Goal: Task Accomplishment & Management: Complete application form

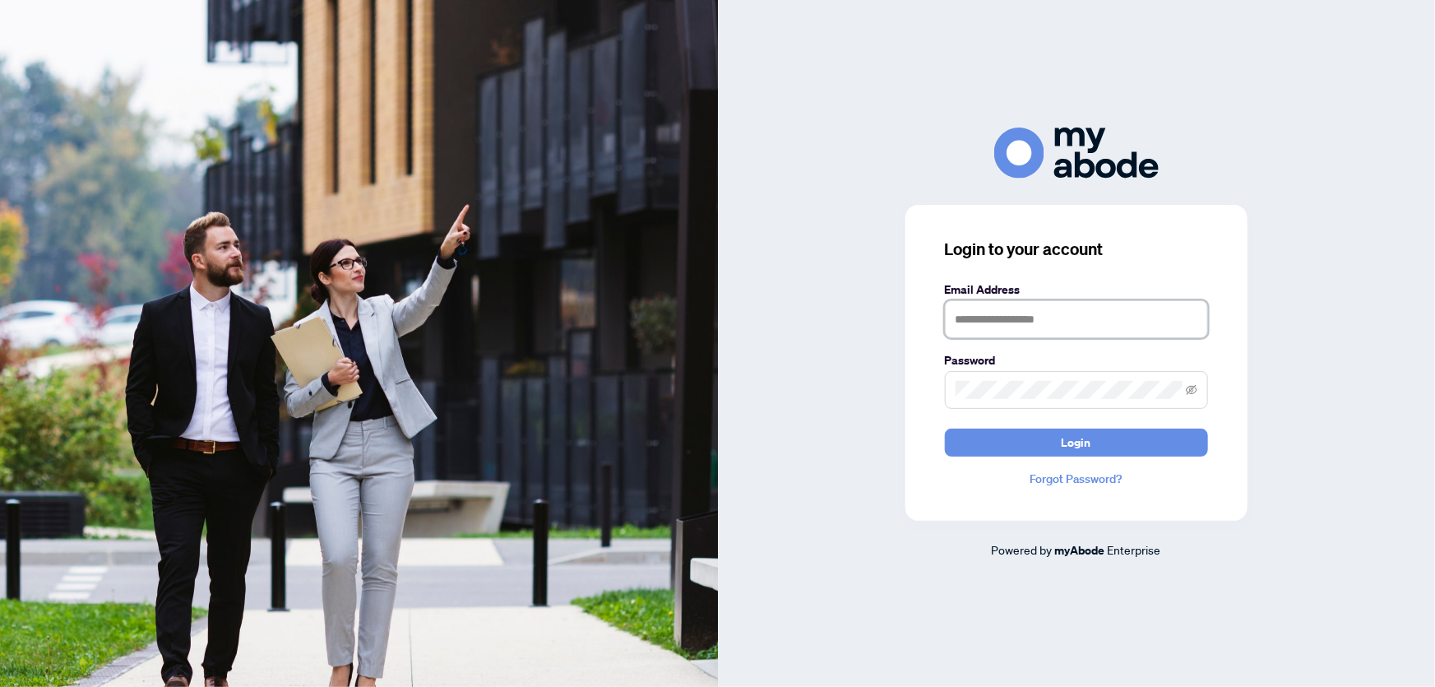
click at [1073, 317] on input "text" at bounding box center [1076, 319] width 263 height 38
type input "**********"
click at [1077, 441] on span "Login" at bounding box center [1077, 442] width 30 height 26
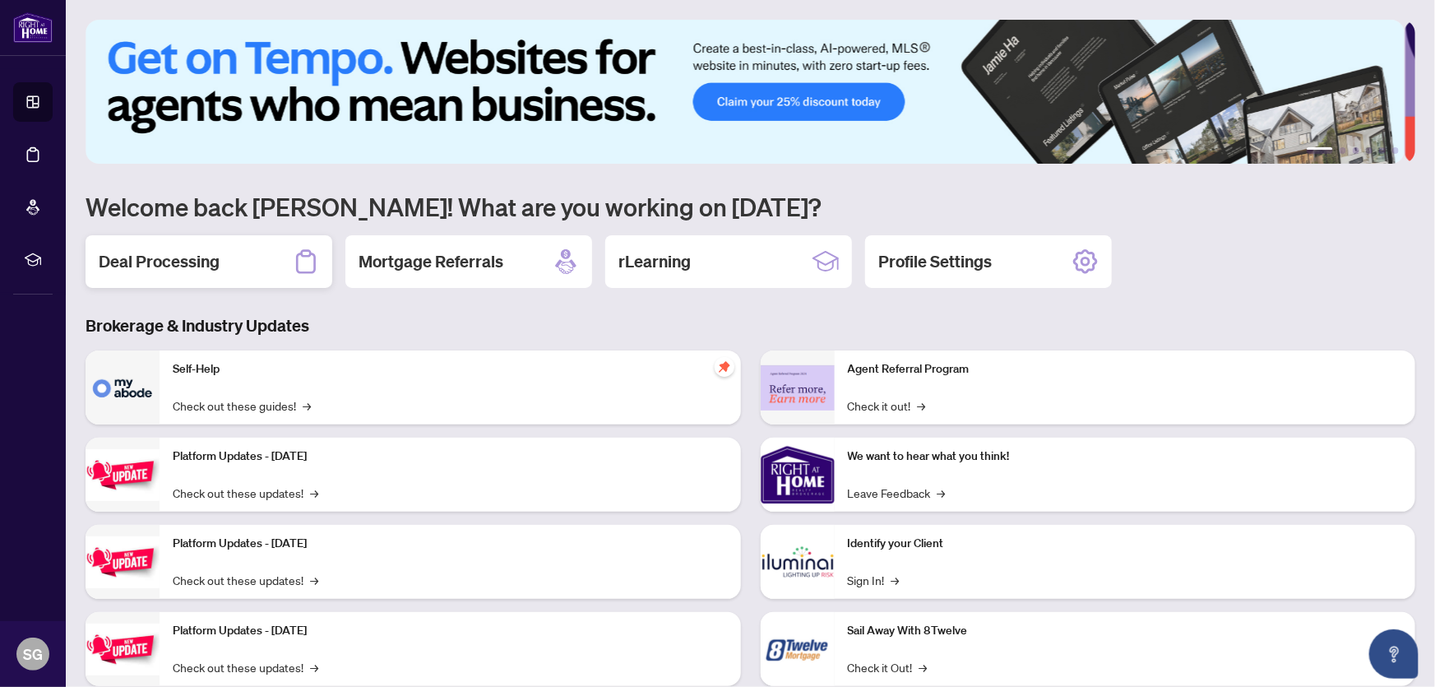
click at [187, 250] on h2 "Deal Processing" at bounding box center [159, 261] width 121 height 23
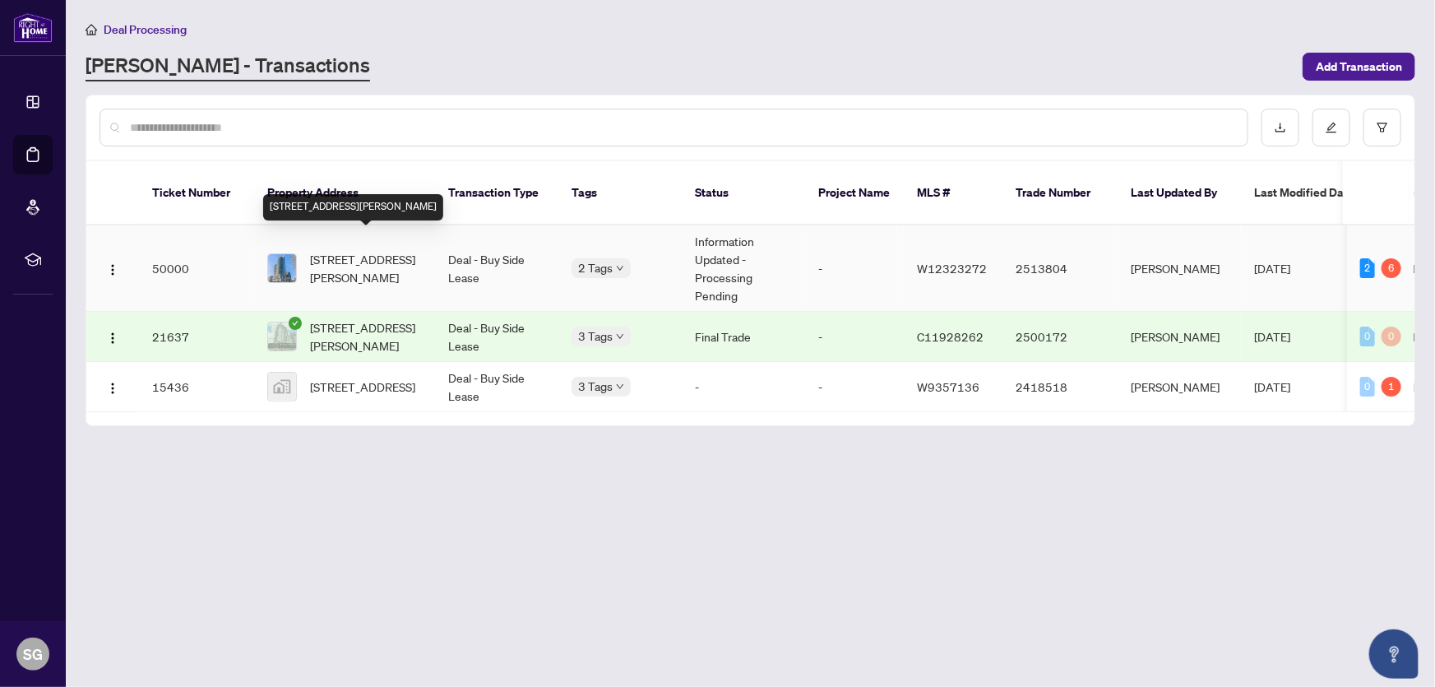
click at [343, 250] on span "612-59 Annie Craig Dr, Toronto, Ontario M8V 0C5, Canada" at bounding box center [366, 268] width 112 height 36
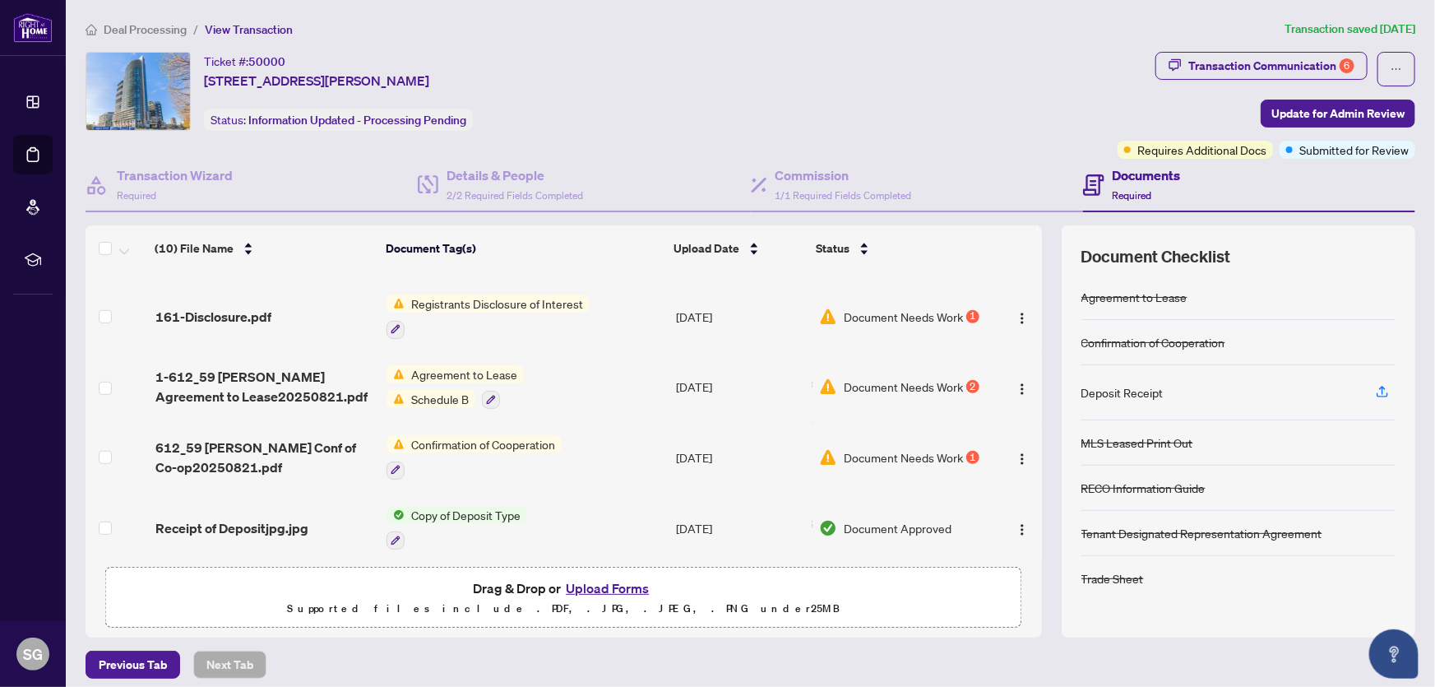
scroll to position [395, 0]
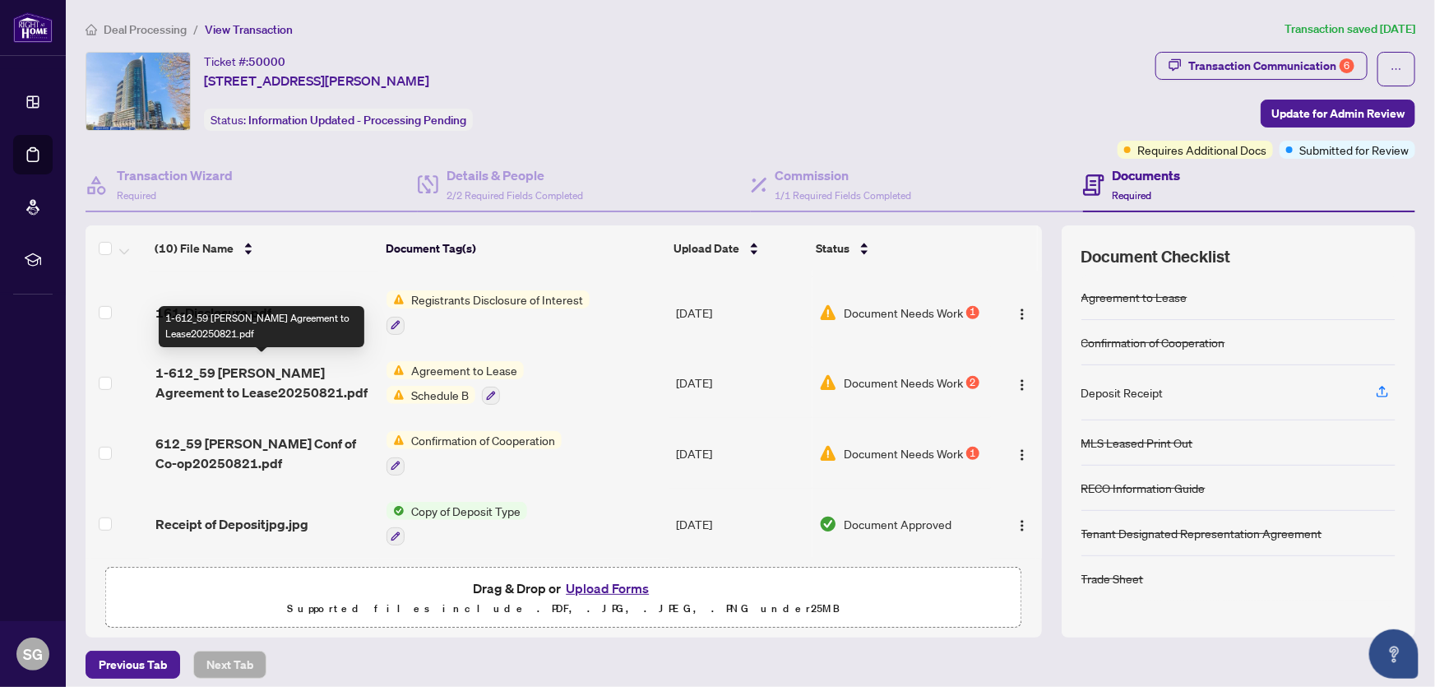
click at [253, 378] on span "1-612_59 Annie Craig Agreement to Lease20250821.pdf" at bounding box center [264, 382] width 218 height 39
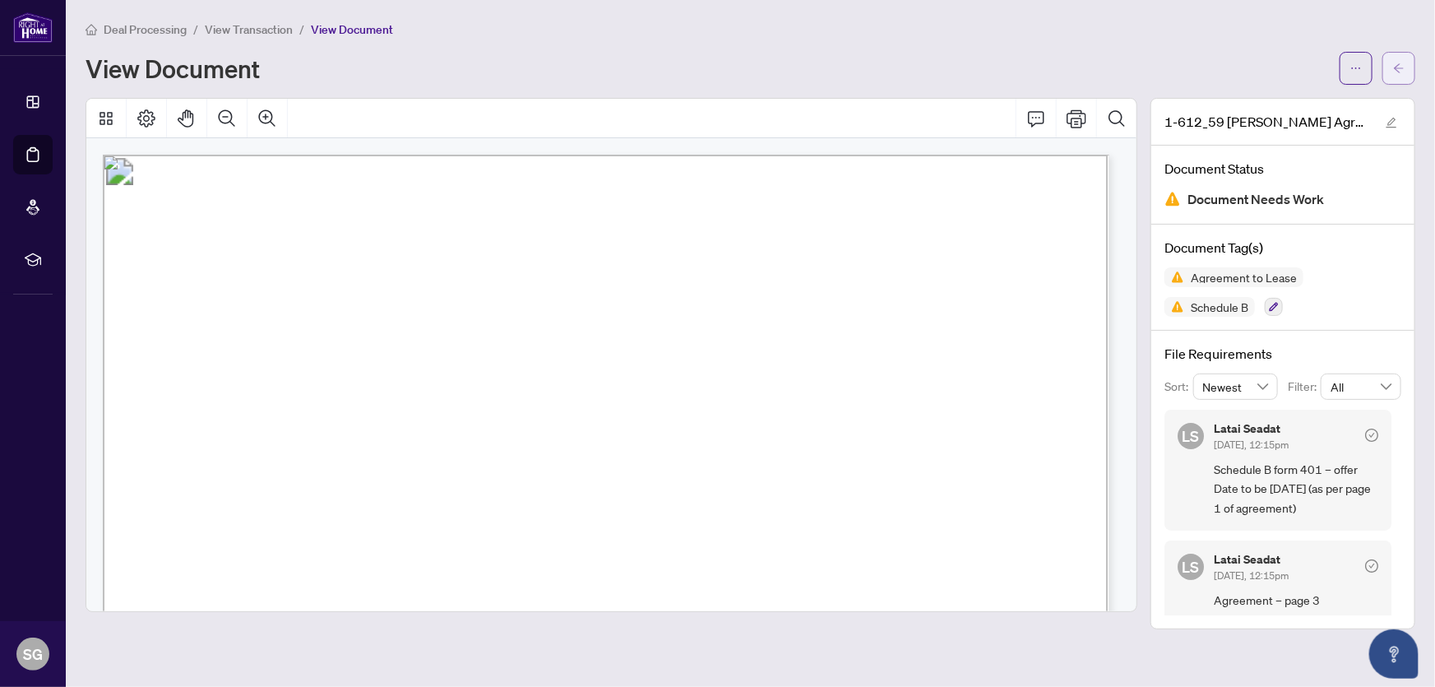
click at [1406, 62] on button "button" at bounding box center [1399, 68] width 33 height 33
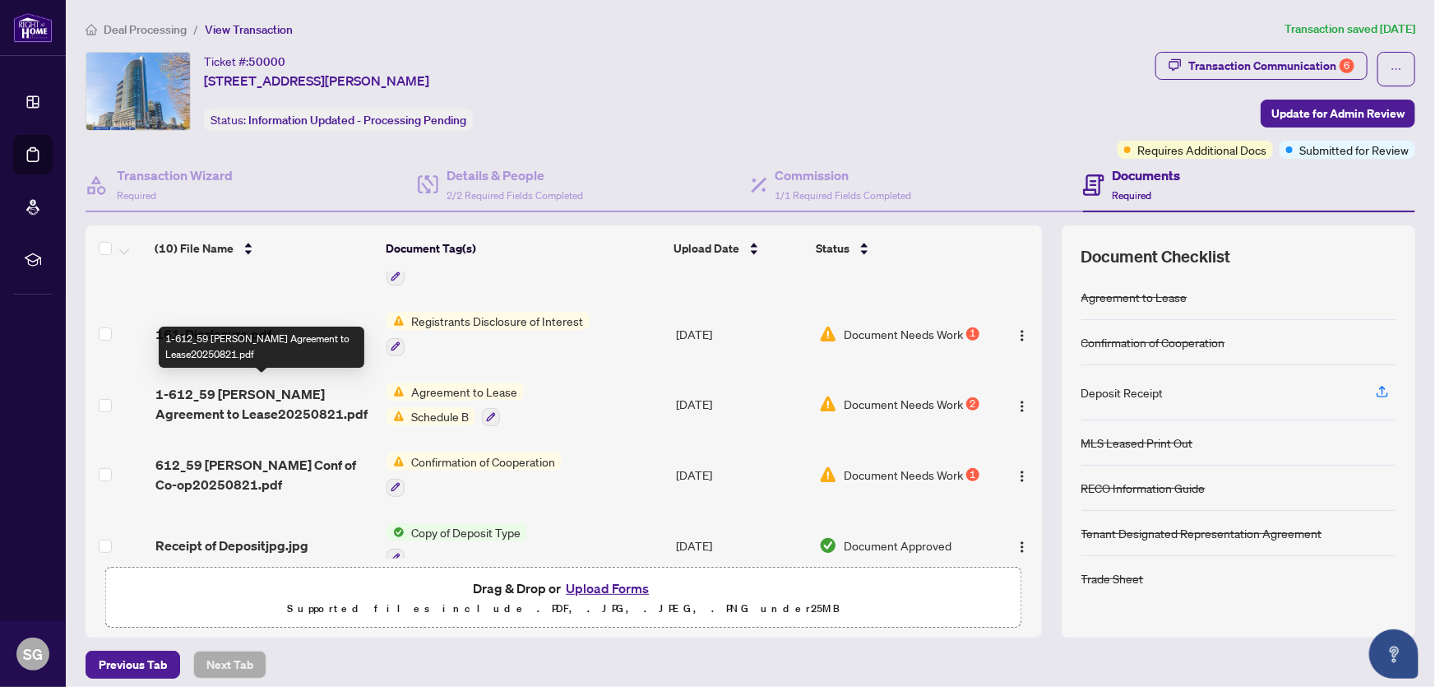
scroll to position [224, 0]
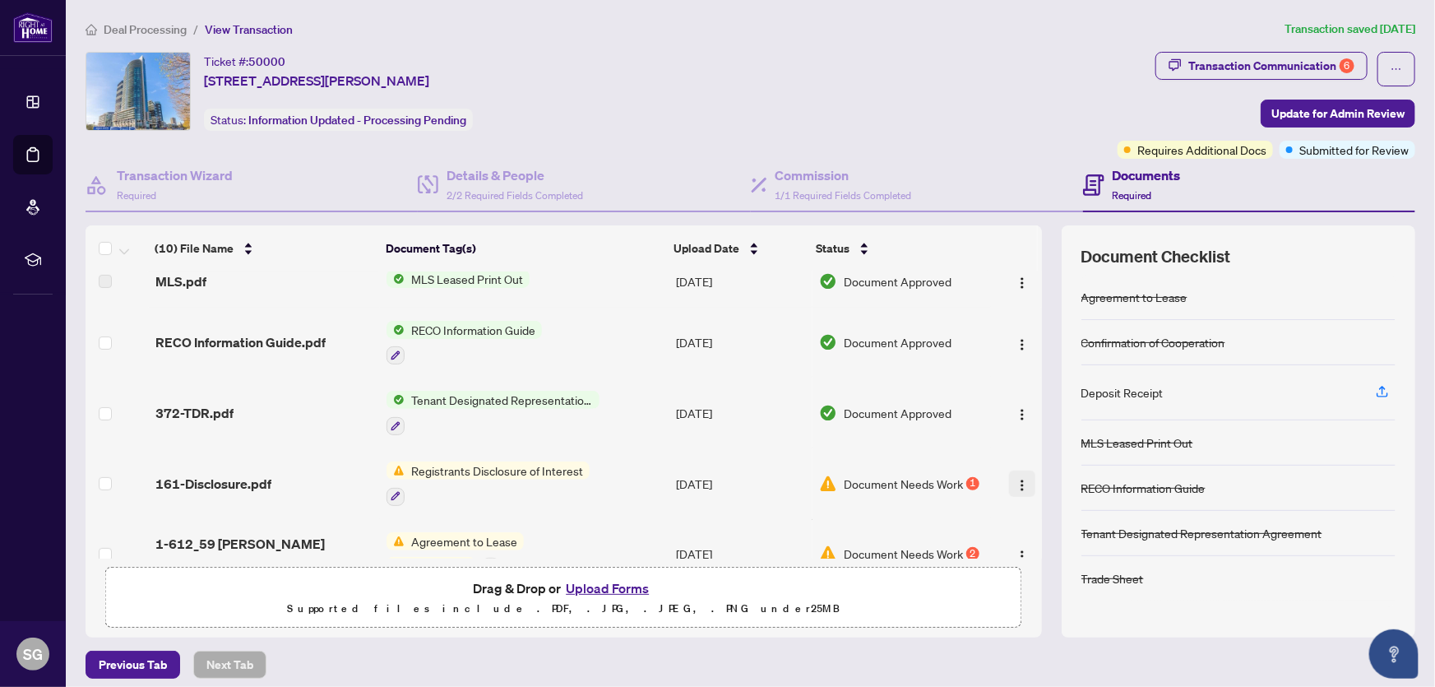
click at [1016, 479] on img "button" at bounding box center [1022, 485] width 13 height 13
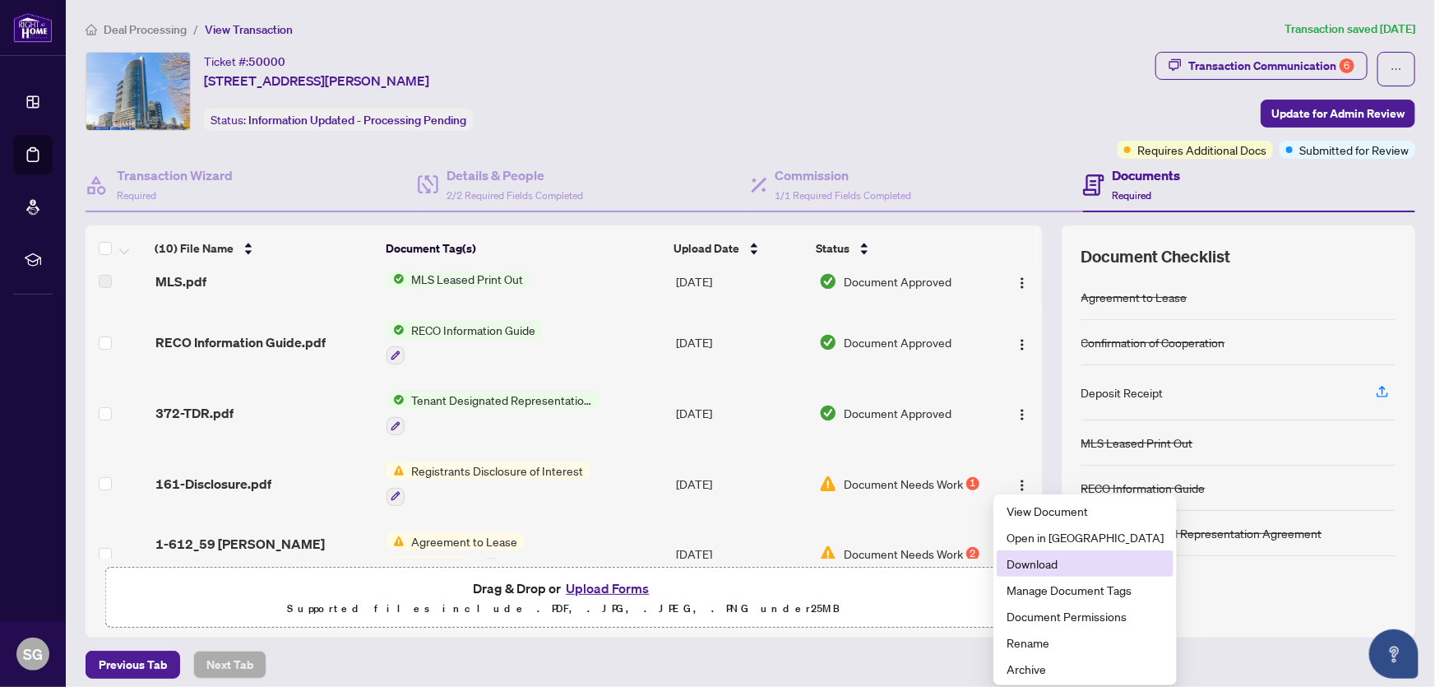
click at [1038, 563] on span "Download" at bounding box center [1085, 563] width 157 height 18
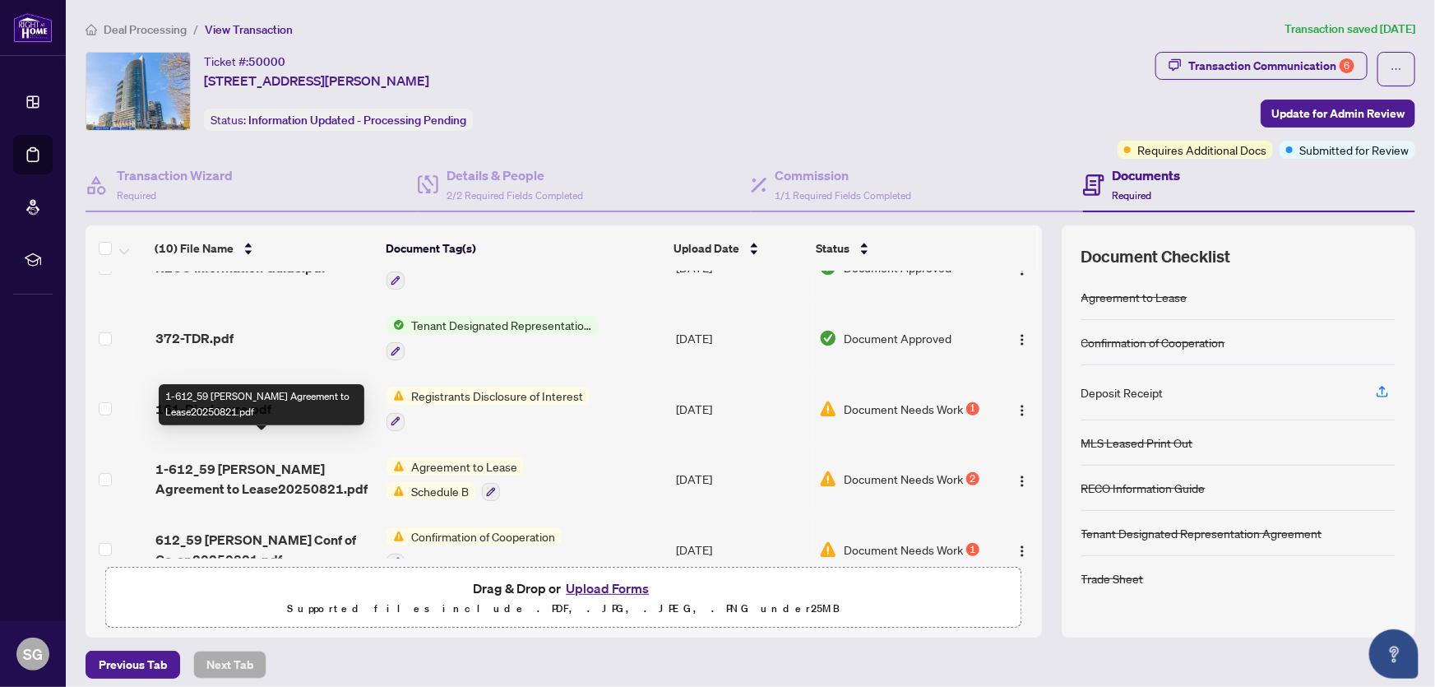
scroll to position [373, 0]
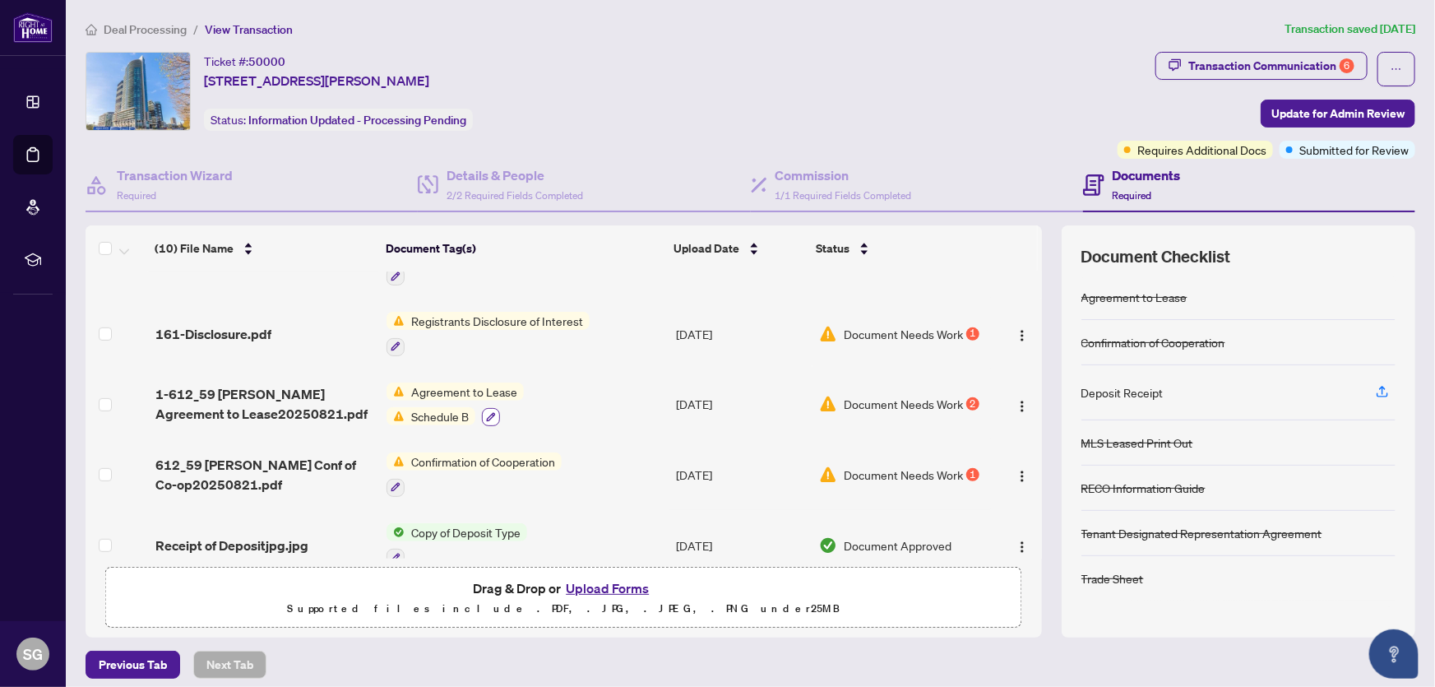
click at [487, 412] on icon "button" at bounding box center [491, 417] width 10 height 10
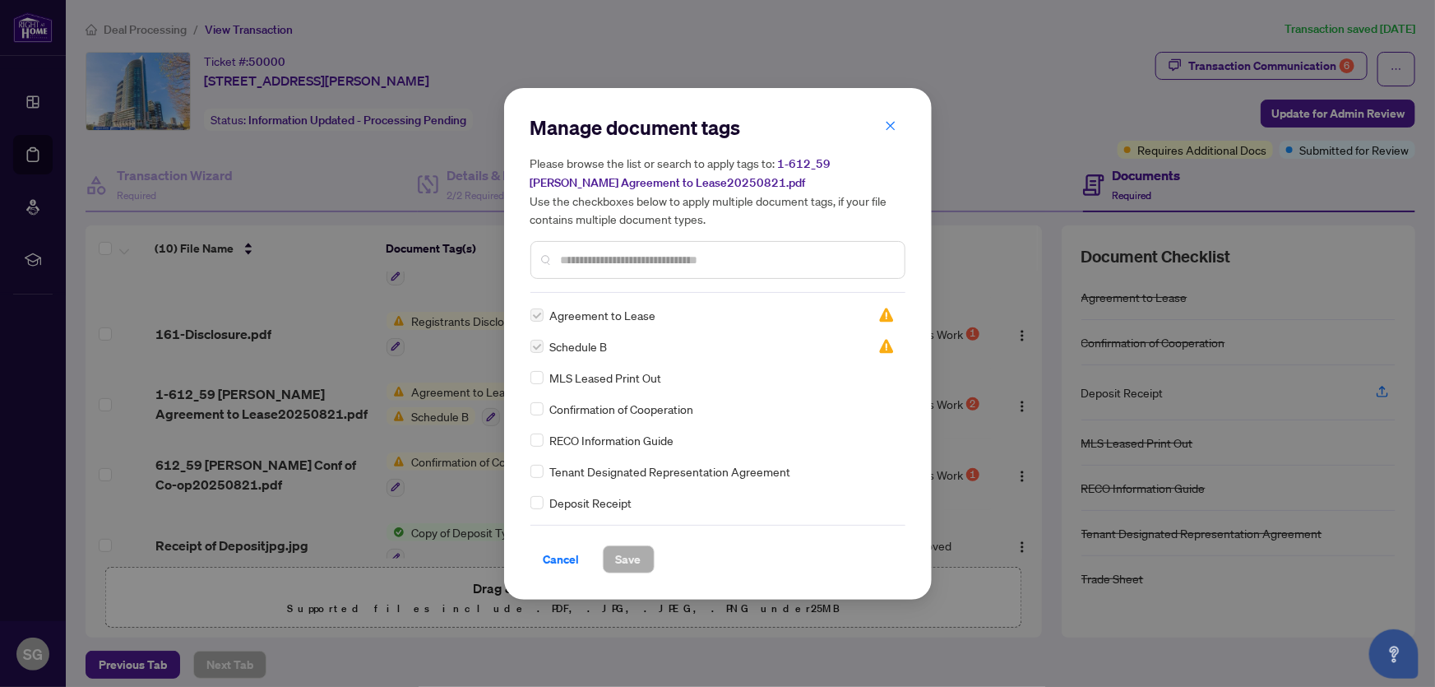
click at [538, 311] on label at bounding box center [537, 315] width 13 height 18
click at [574, 316] on span "Agreement to Lease" at bounding box center [603, 315] width 106 height 18
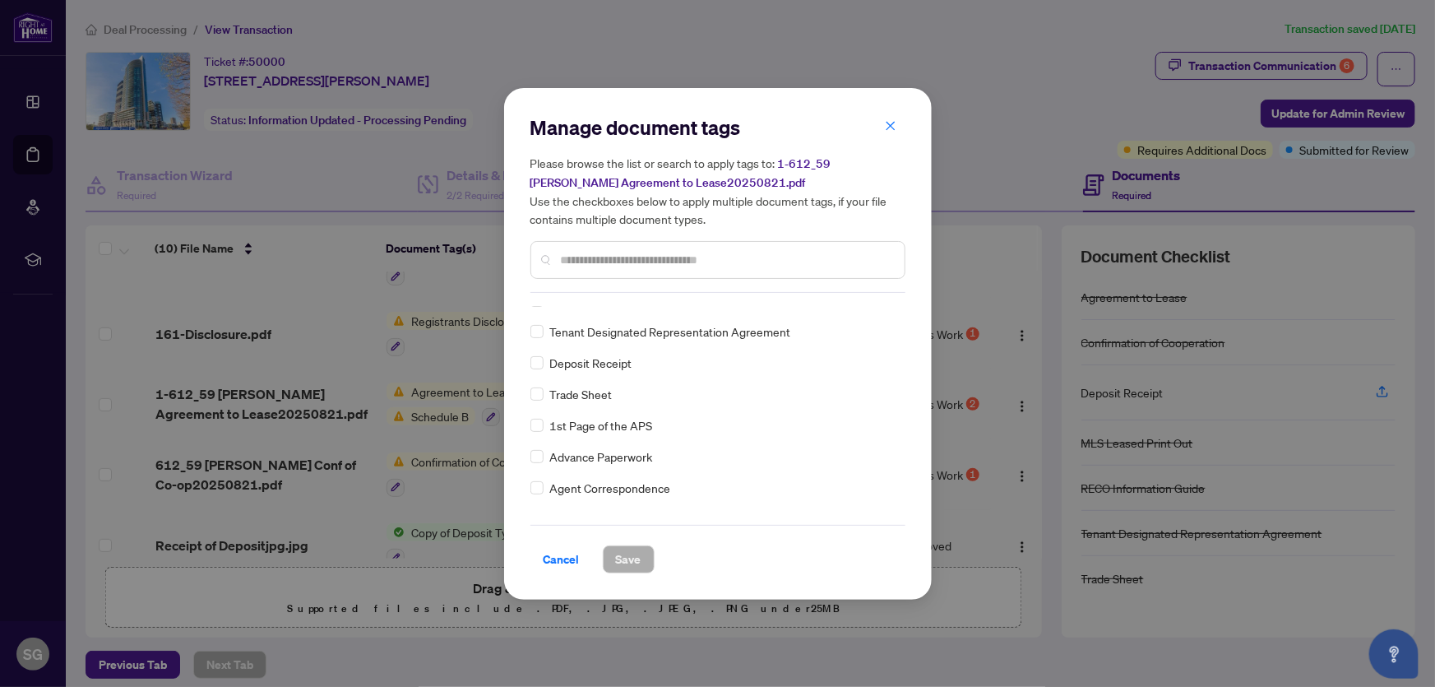
scroll to position [0, 0]
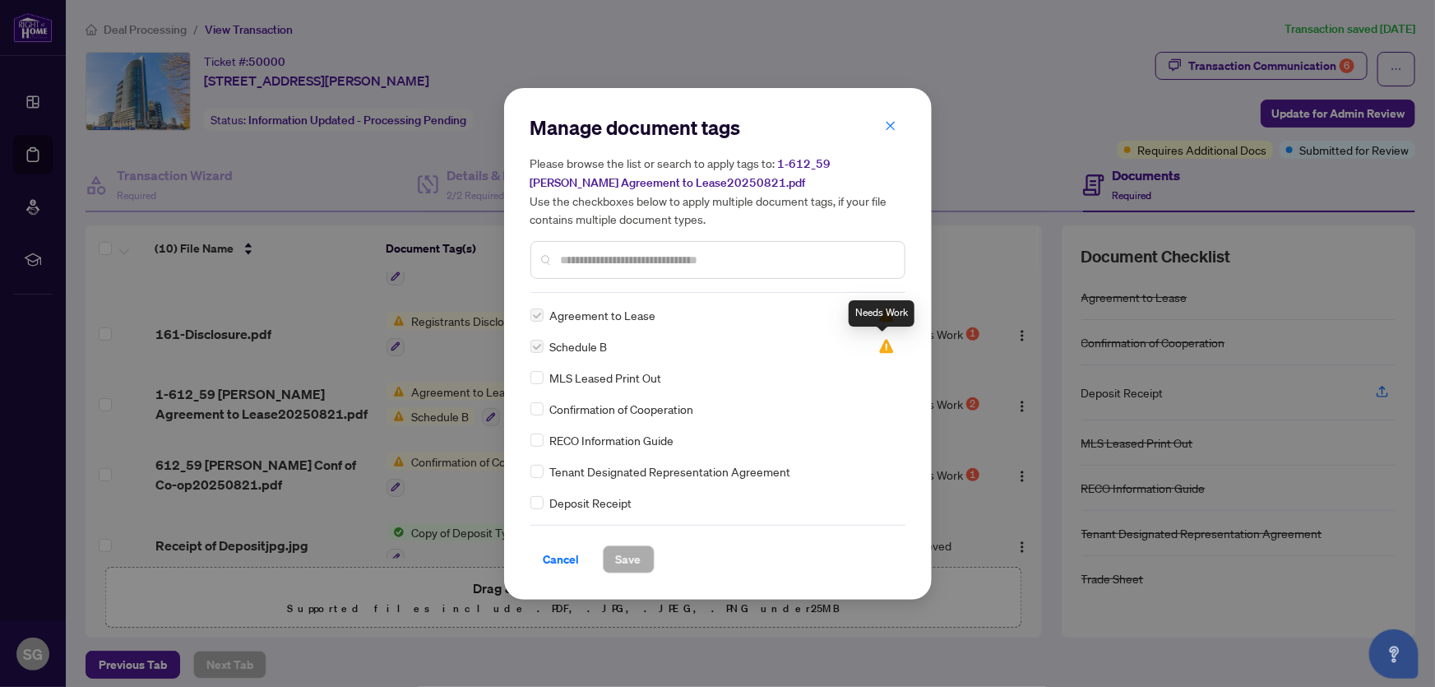
click at [880, 345] on img at bounding box center [886, 346] width 16 height 16
click at [884, 311] on img at bounding box center [886, 315] width 16 height 16
click at [538, 341] on label at bounding box center [537, 346] width 13 height 18
click at [537, 314] on label at bounding box center [537, 315] width 13 height 18
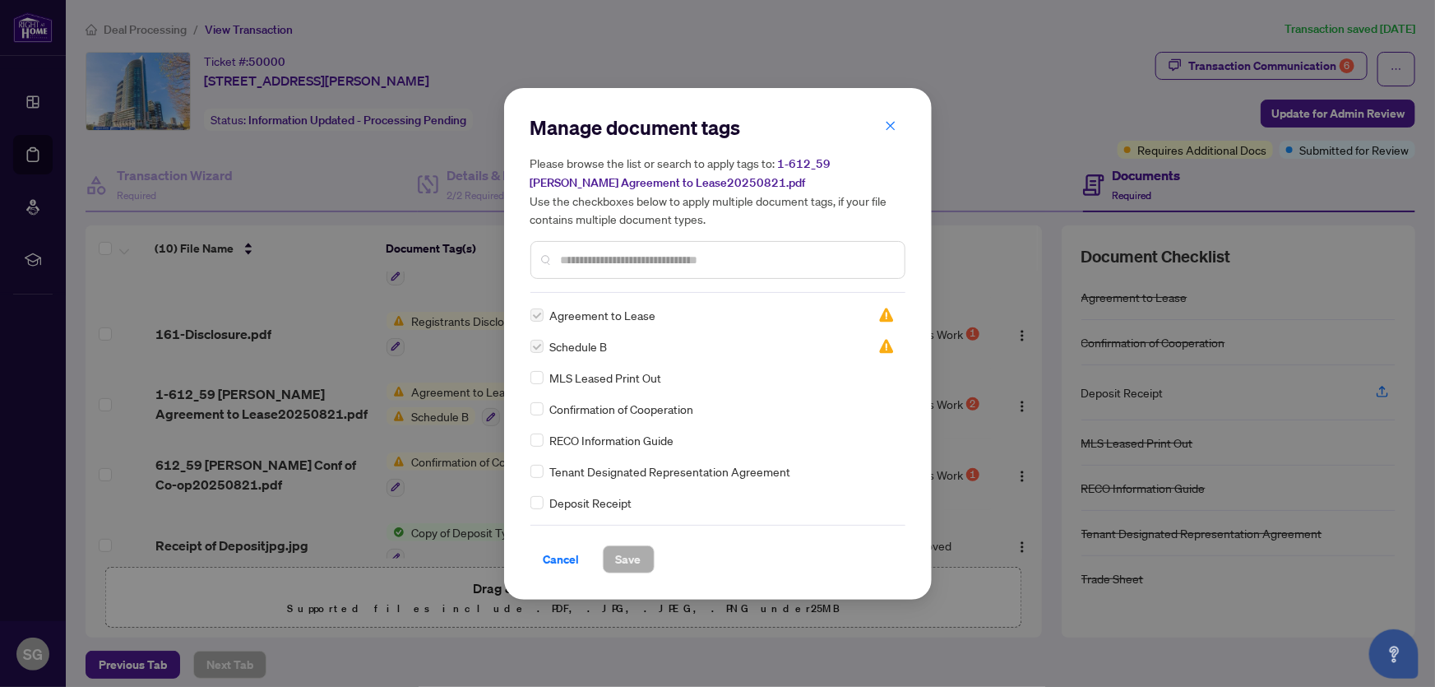
click at [663, 252] on input "text" at bounding box center [726, 260] width 331 height 18
click at [890, 126] on icon "close" at bounding box center [890, 126] width 9 height 9
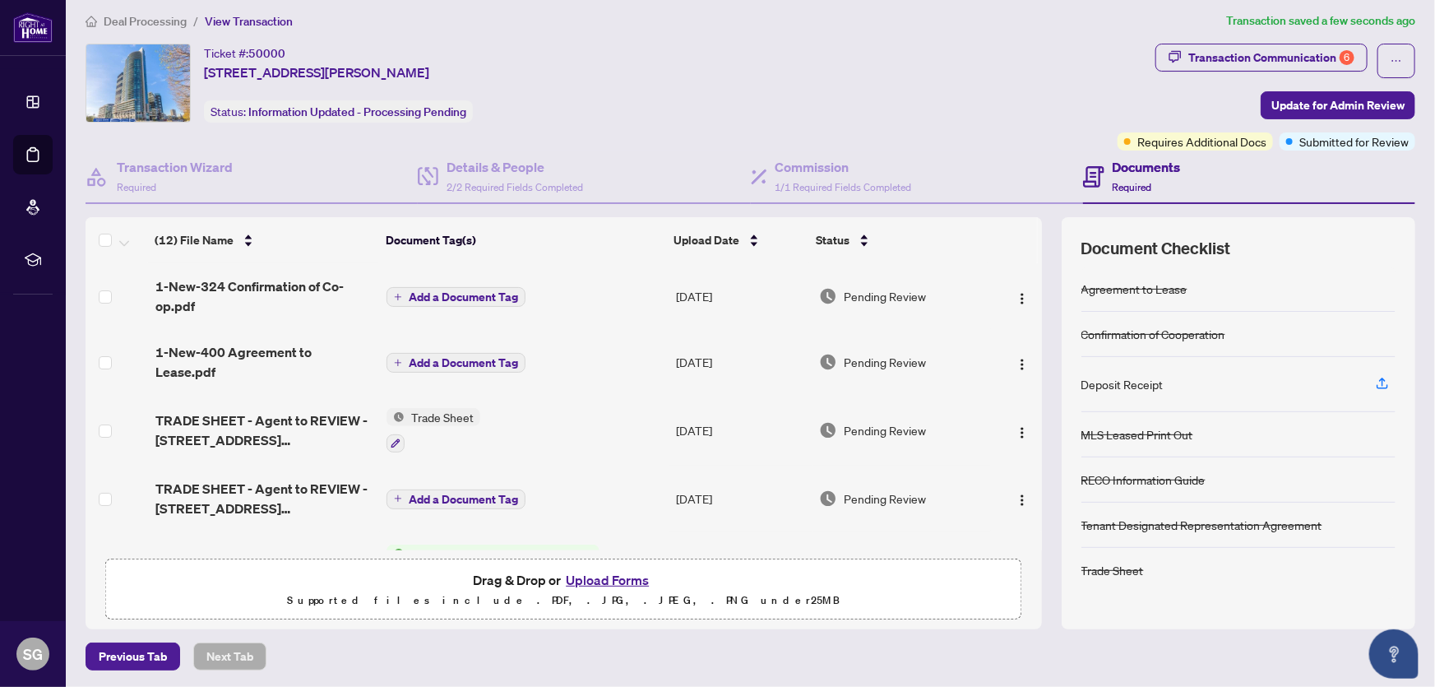
click at [398, 359] on icon "plus" at bounding box center [398, 362] width 1 height 7
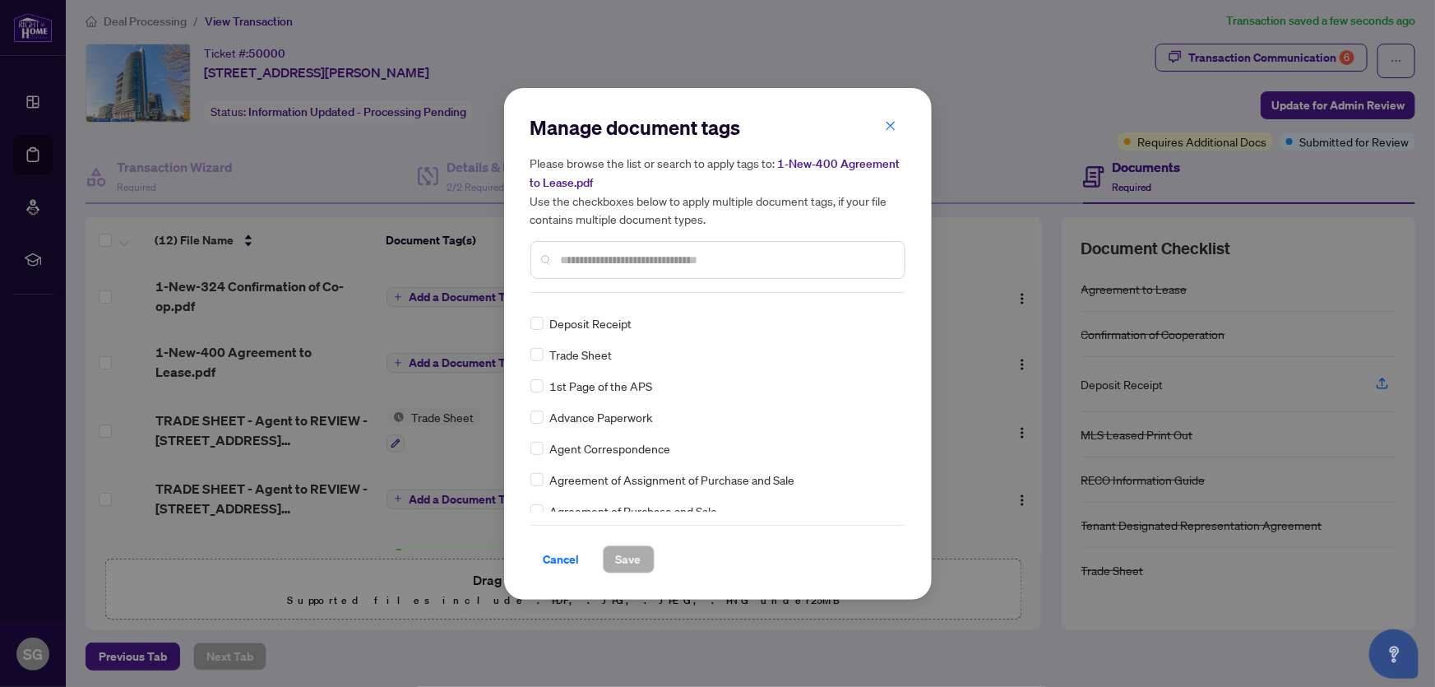
scroll to position [149, 0]
click at [646, 253] on input "text" at bounding box center [726, 260] width 331 height 18
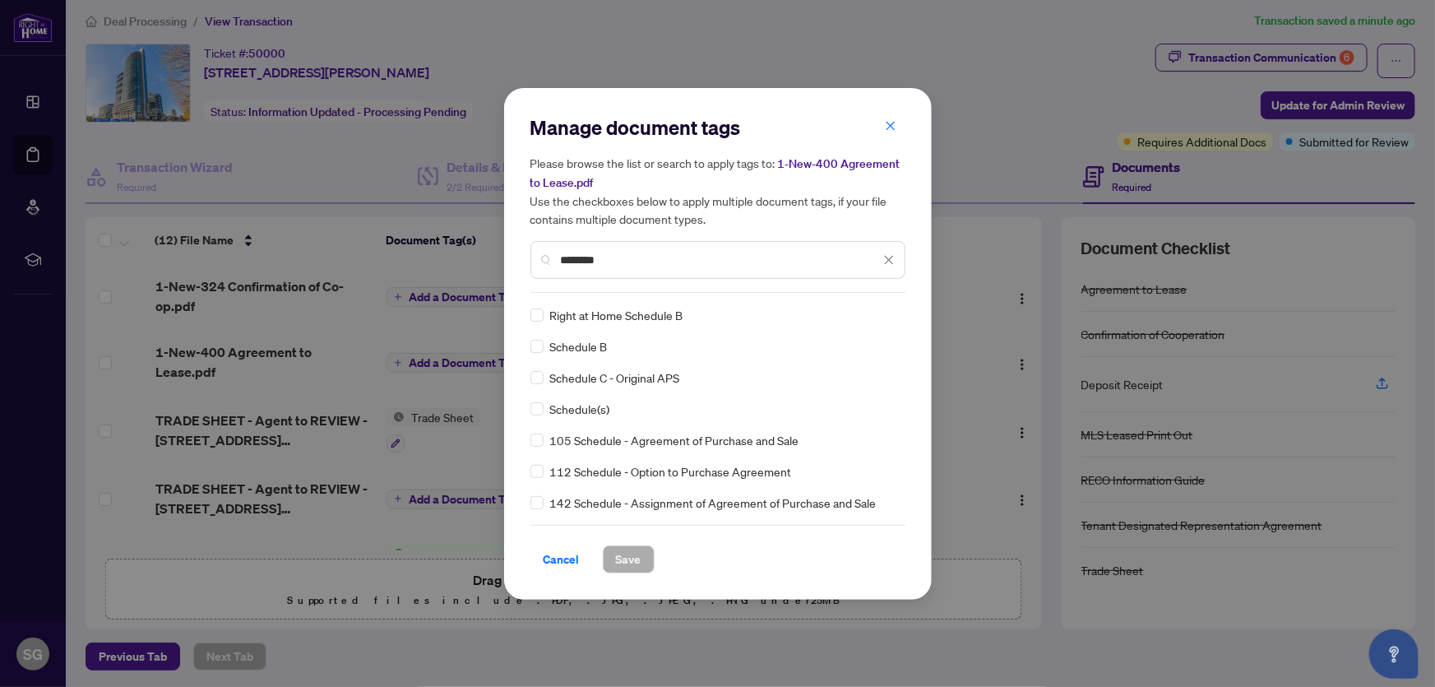
type input "********"
click at [634, 558] on span "Save" at bounding box center [628, 559] width 25 height 26
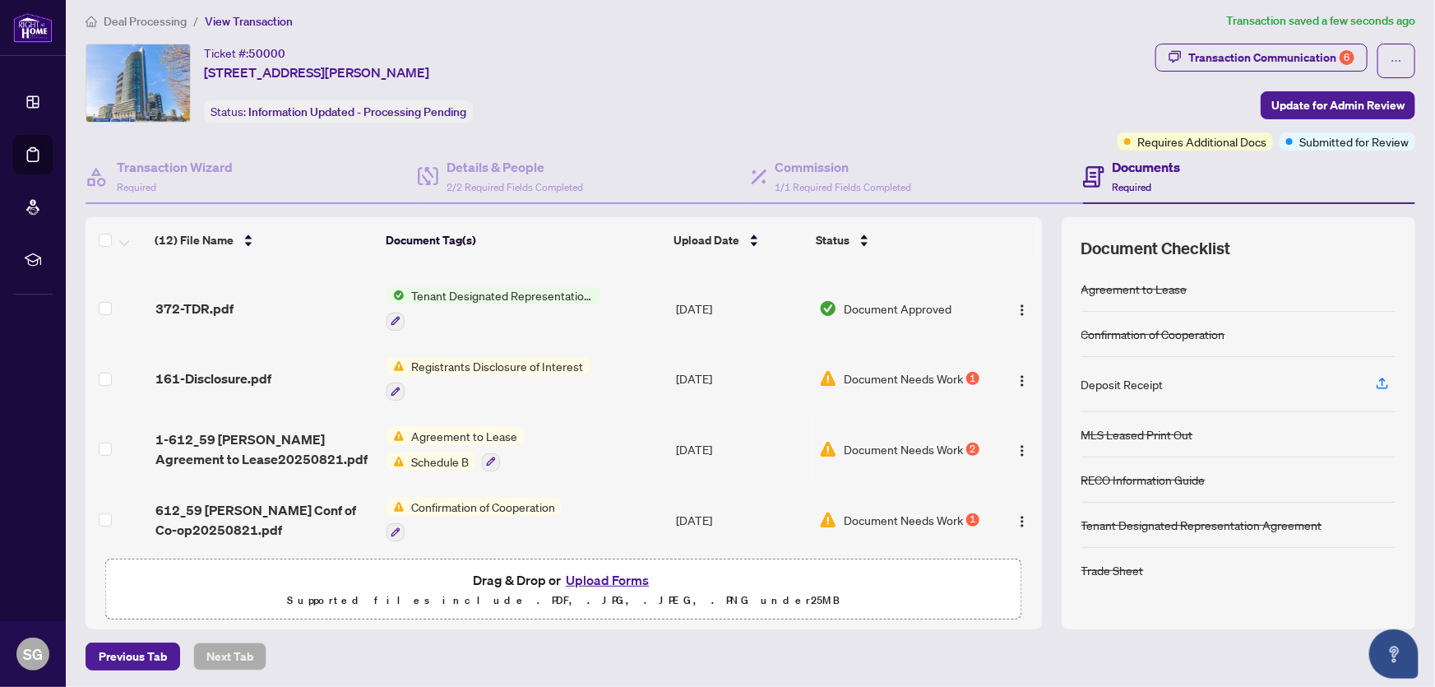
scroll to position [530, 0]
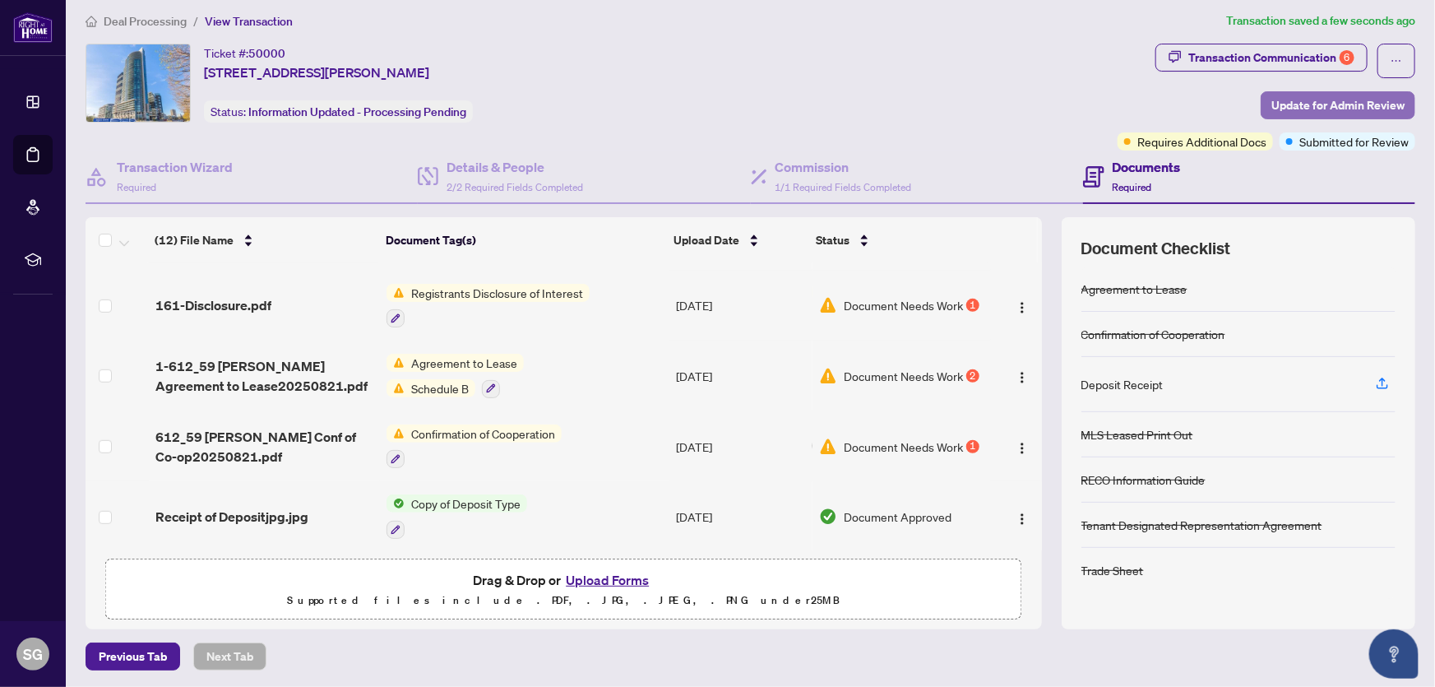
click at [1286, 98] on span "Update for Admin Review" at bounding box center [1338, 105] width 133 height 26
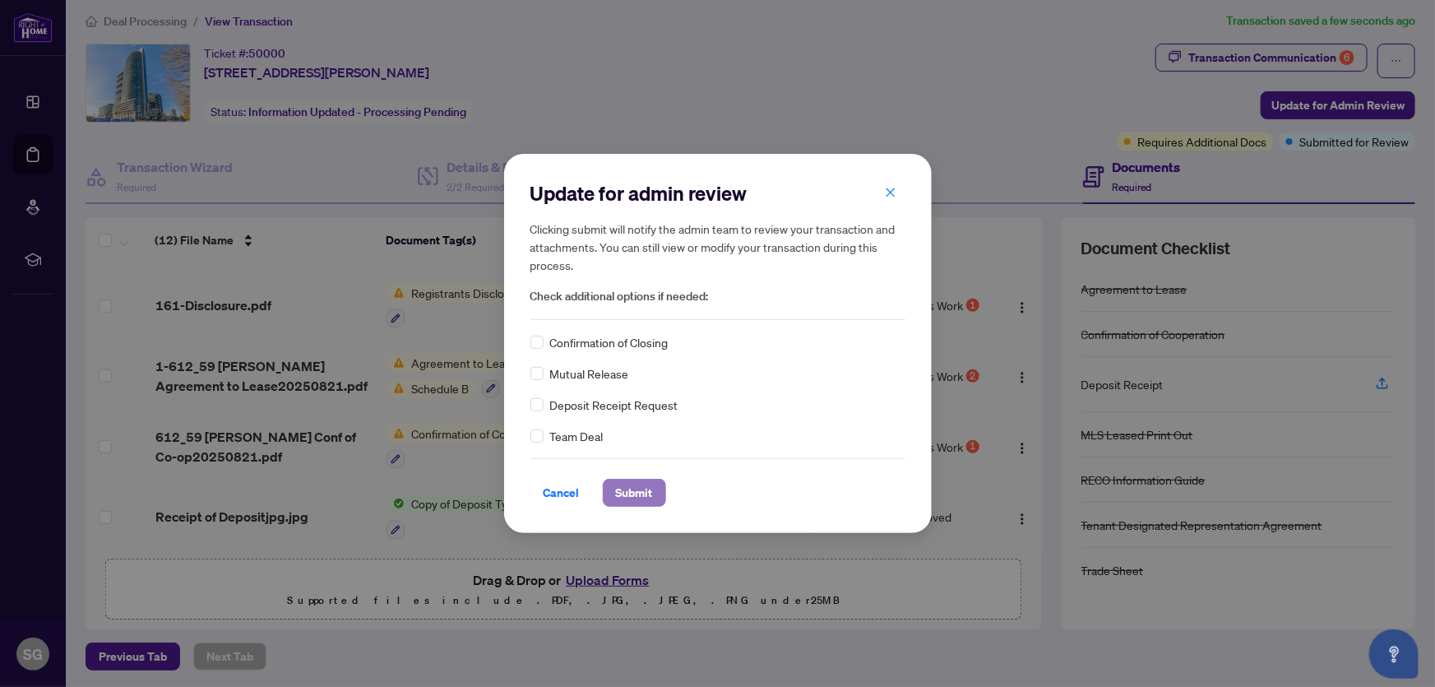
click at [642, 483] on span "Submit" at bounding box center [634, 493] width 37 height 26
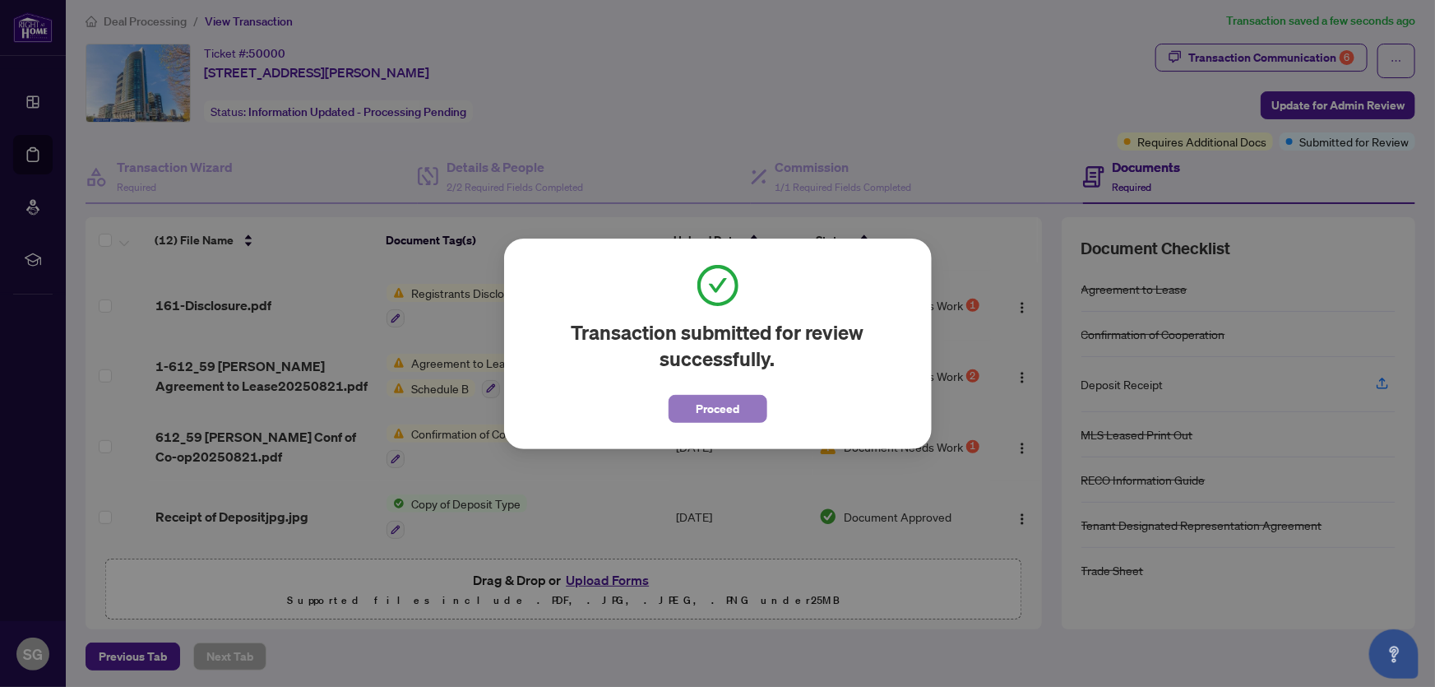
click at [721, 405] on span "Proceed" at bounding box center [718, 409] width 44 height 26
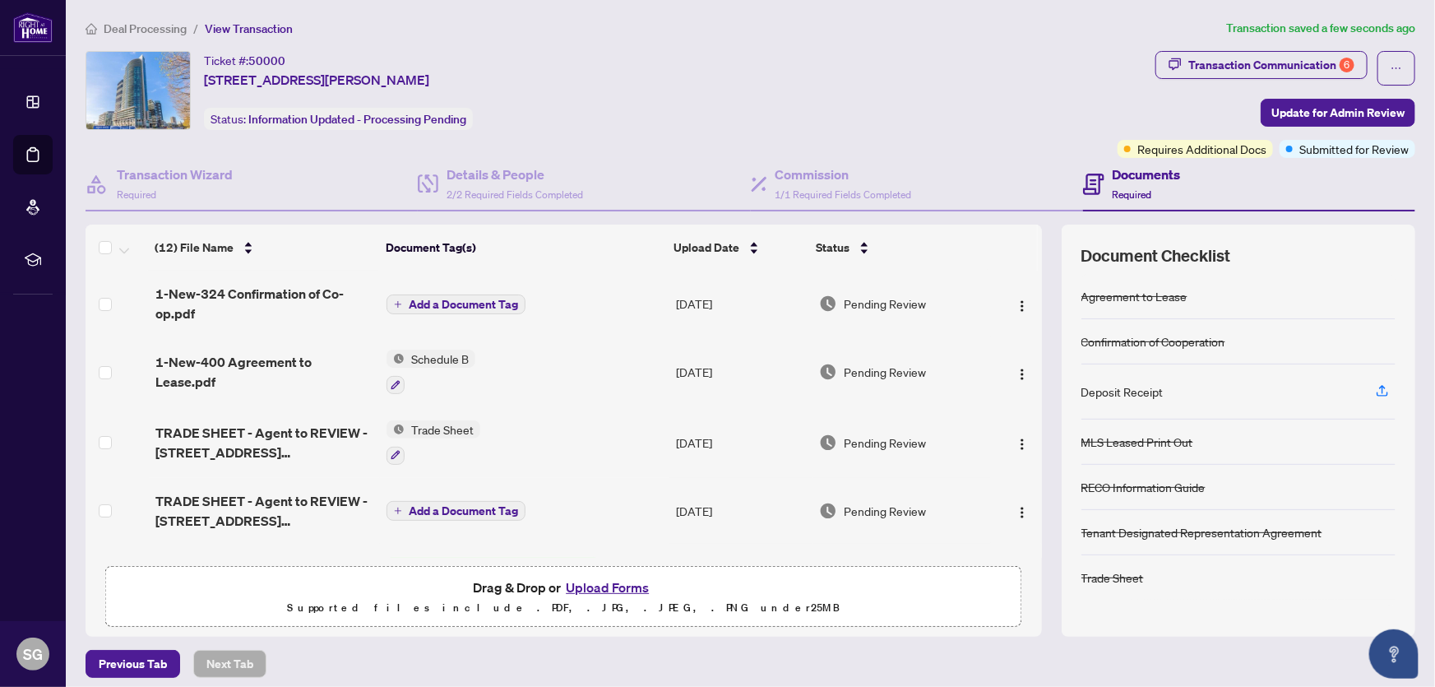
scroll to position [0, 0]
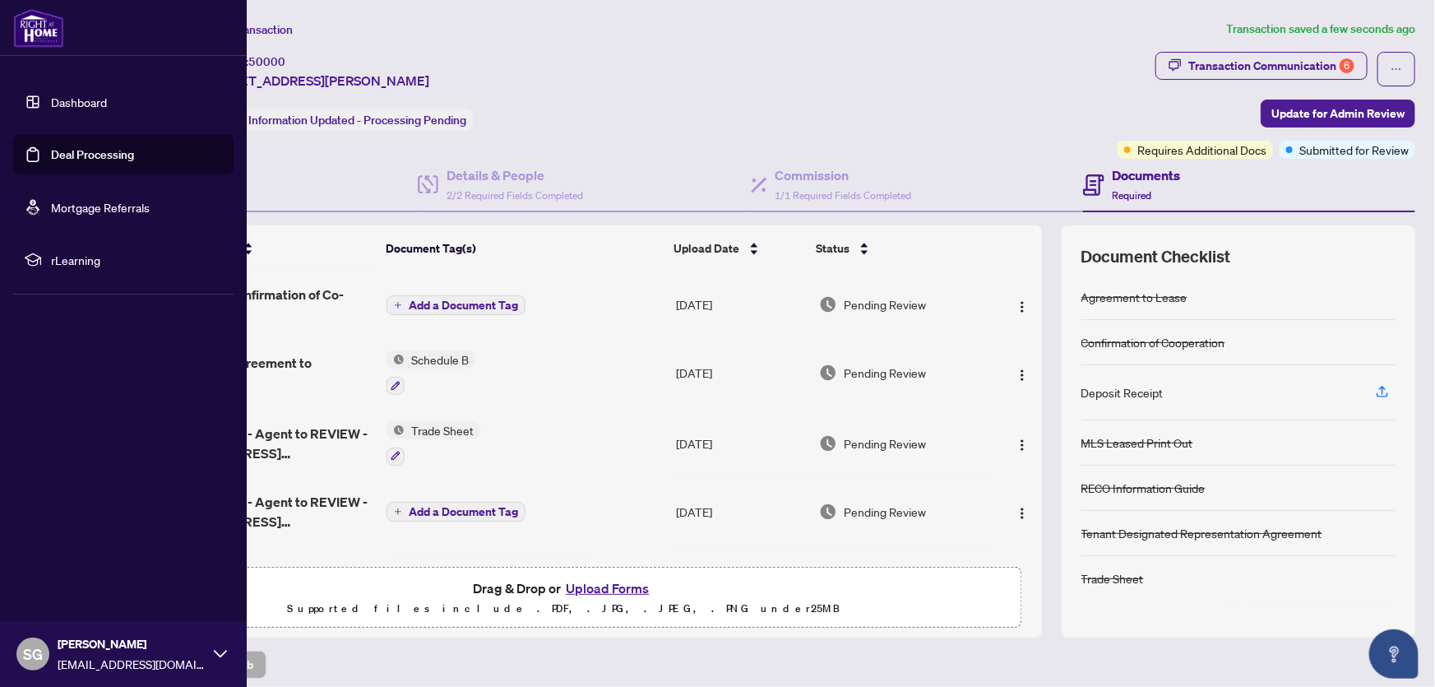
click at [28, 29] on img at bounding box center [38, 27] width 51 height 39
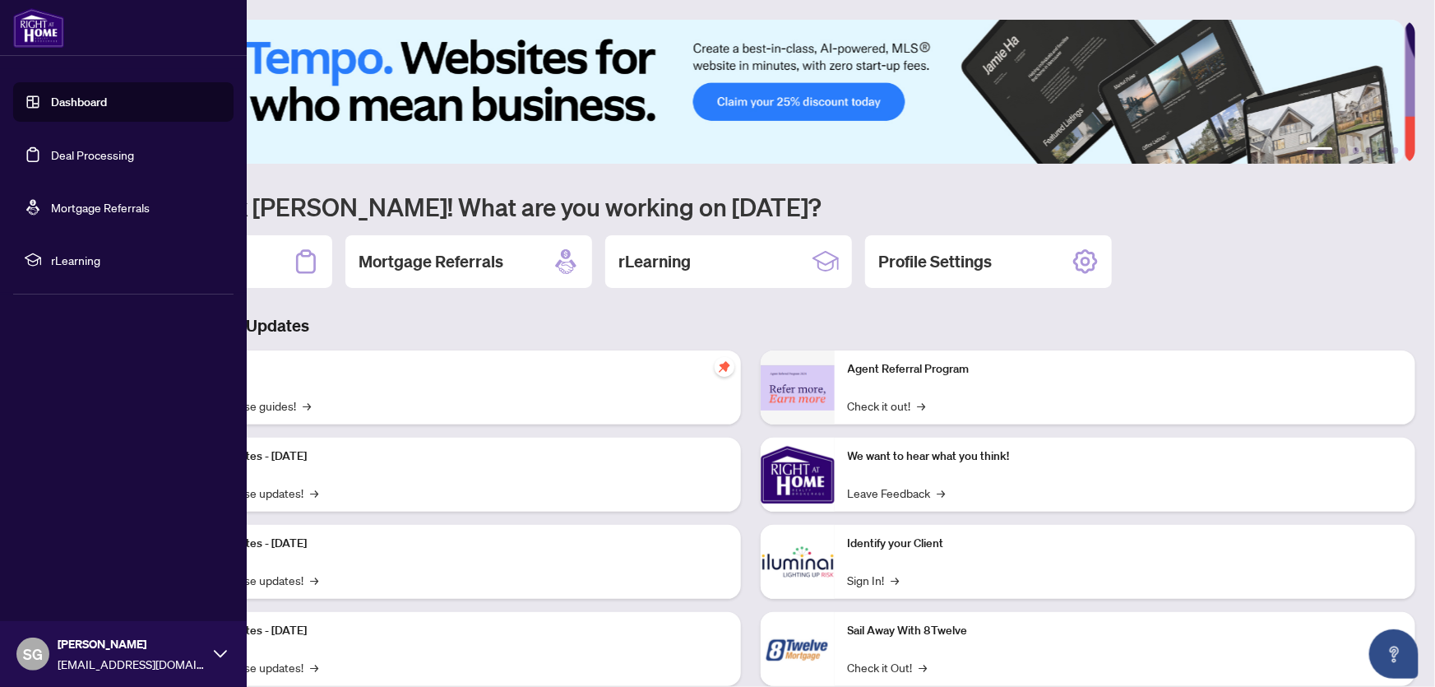
click at [35, 661] on span "SG" at bounding box center [33, 653] width 20 height 23
click at [53, 555] on span "Logout" at bounding box center [66, 556] width 37 height 26
